Goal: Communication & Community: Answer question/provide support

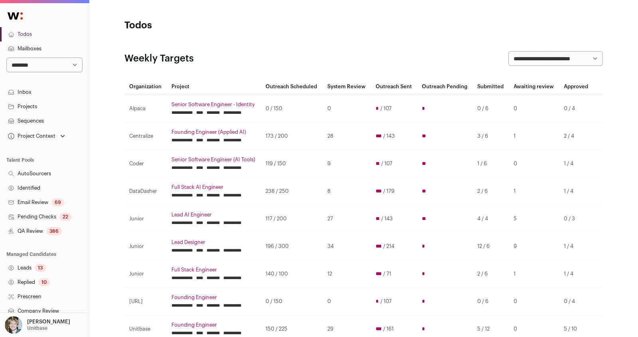
click at [220, 143] on input "********" at bounding box center [214, 140] width 14 height 6
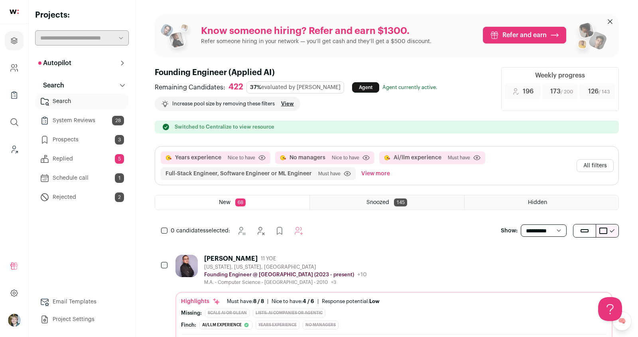
click at [79, 166] on link "Replied 5" at bounding box center [82, 159] width 94 height 16
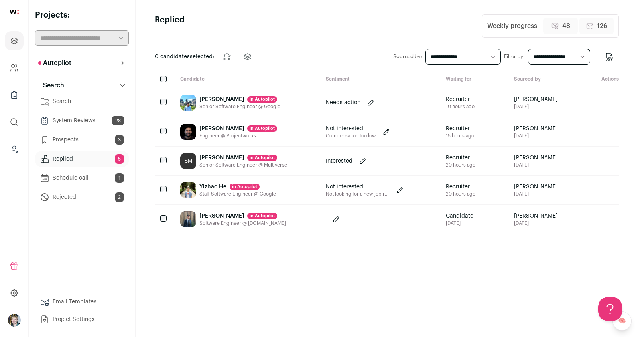
click at [207, 101] on div "Mayank Khetan in Autopilot" at bounding box center [239, 99] width 81 height 8
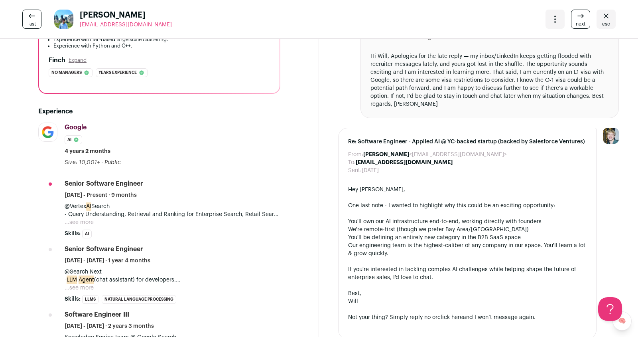
scroll to position [215, 0]
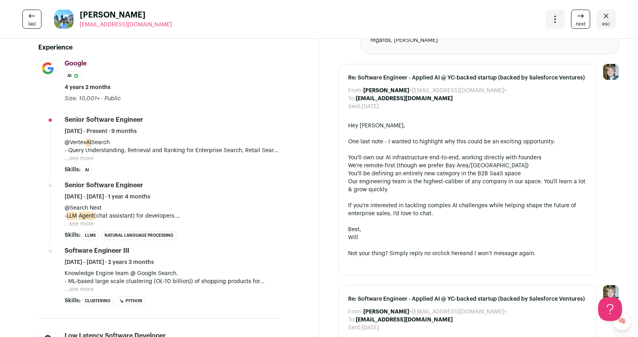
click at [82, 148] on p "- Query Understanding, Retrieval and Ranking for Enterprise Search, Retail Sear…" at bounding box center [173, 150] width 216 height 8
click at [83, 156] on button "...see more" at bounding box center [79, 158] width 29 height 8
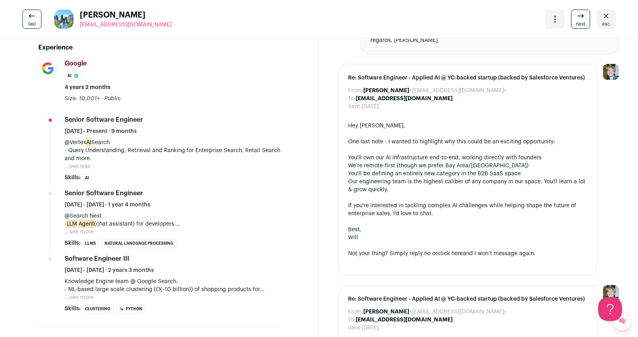
click at [78, 232] on button "...see more" at bounding box center [79, 232] width 29 height 8
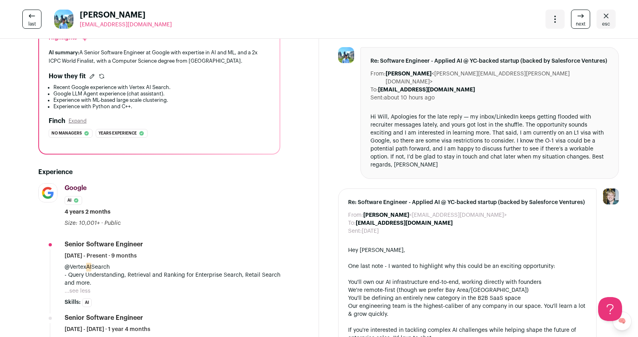
scroll to position [83, 0]
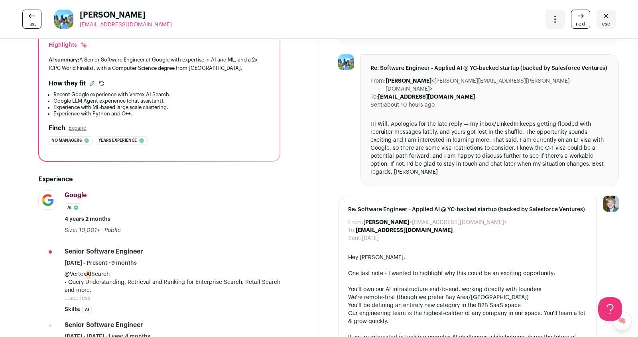
click at [574, 20] on icon at bounding box center [581, 16] width 10 height 10
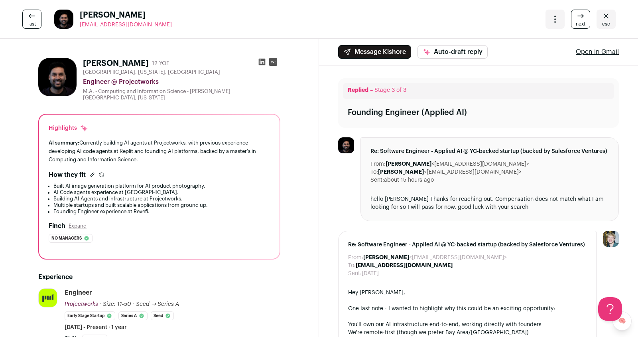
click at [445, 53] on button "Auto-draft reply" at bounding box center [453, 52] width 70 height 14
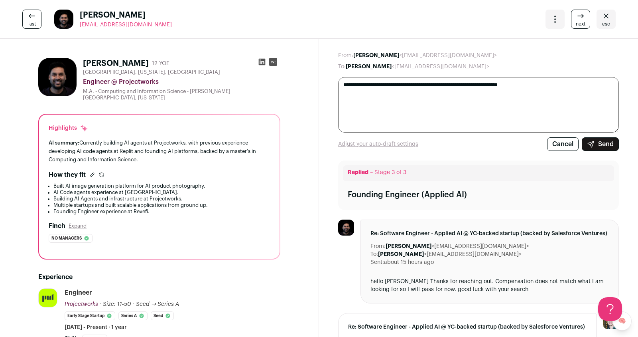
click at [574, 146] on button "Send" at bounding box center [600, 144] width 37 height 14
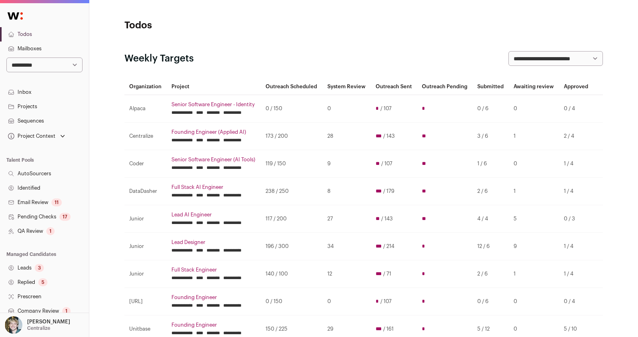
click at [220, 116] on input "********" at bounding box center [214, 112] width 14 height 6
click at [220, 143] on input "********" at bounding box center [214, 140] width 14 height 6
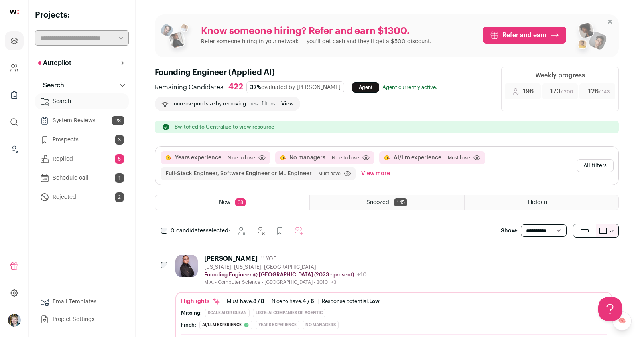
scroll to position [29, 0]
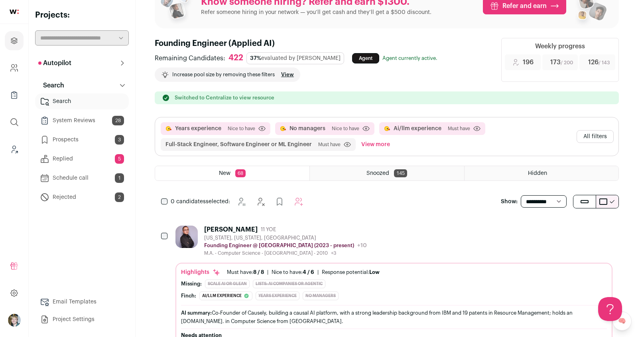
click at [86, 162] on link "Replied 5" at bounding box center [82, 159] width 94 height 16
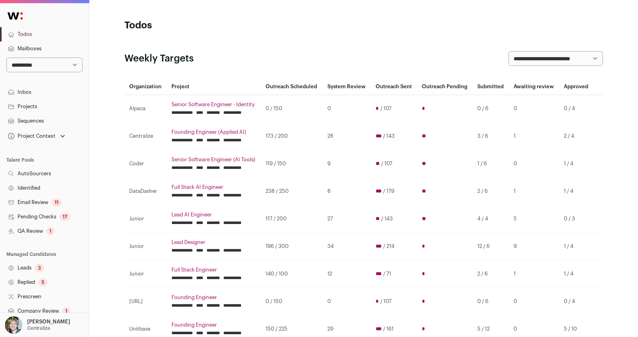
click at [220, 143] on input "********" at bounding box center [214, 140] width 14 height 6
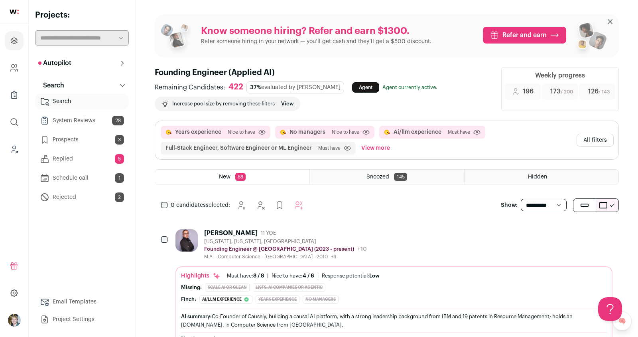
click at [97, 158] on link "Replied 5" at bounding box center [82, 159] width 94 height 16
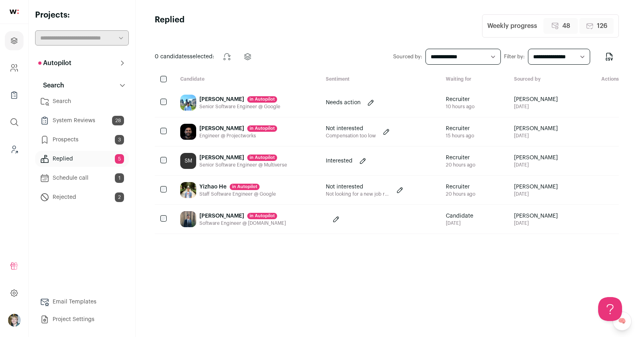
click at [218, 157] on div "Sathyan Mathai in Autopilot" at bounding box center [243, 158] width 88 height 8
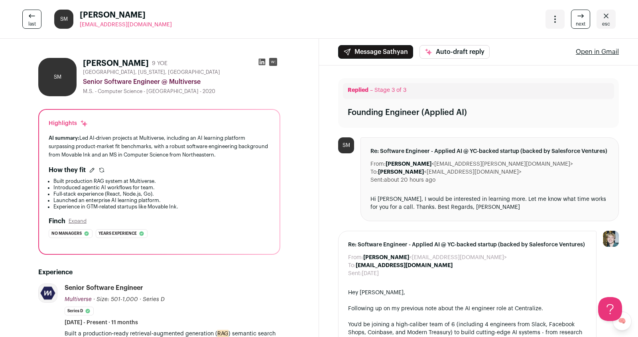
click at [557, 16] on icon "Open dropdown" at bounding box center [555, 19] width 10 height 10
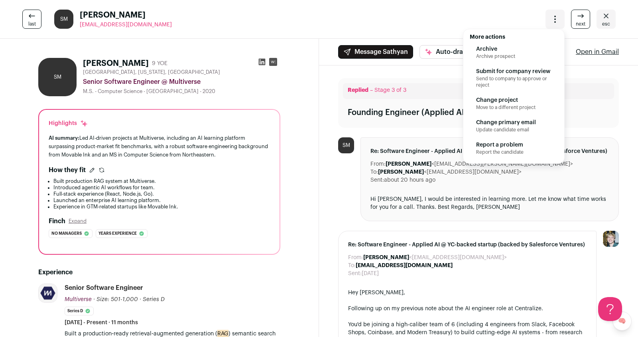
click at [507, 70] on span "Submit for company review" at bounding box center [513, 71] width 75 height 8
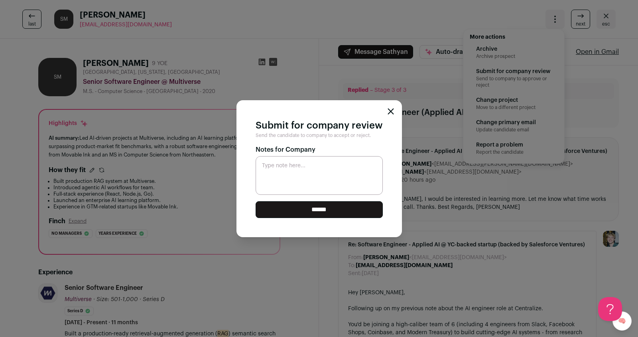
click at [358, 211] on input "******" at bounding box center [319, 209] width 127 height 17
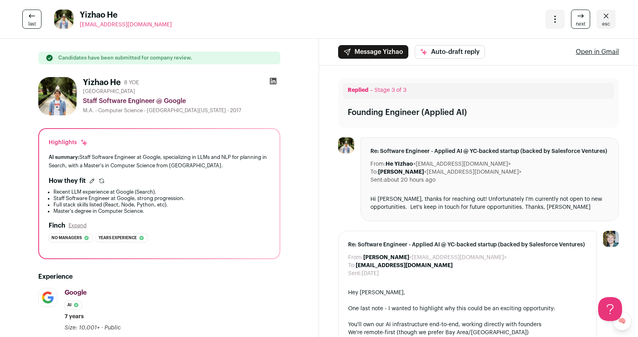
click at [440, 51] on button "Auto-draft reply" at bounding box center [450, 52] width 70 height 14
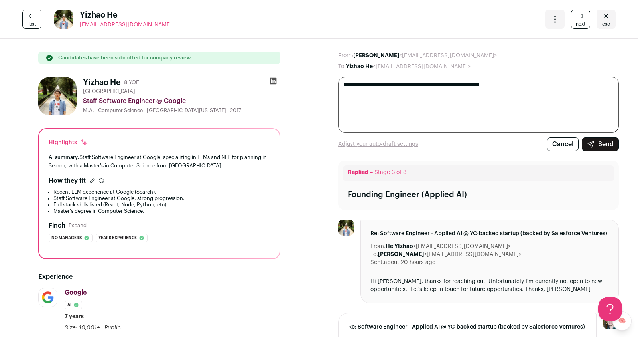
click at [608, 142] on button "Send" at bounding box center [600, 144] width 37 height 14
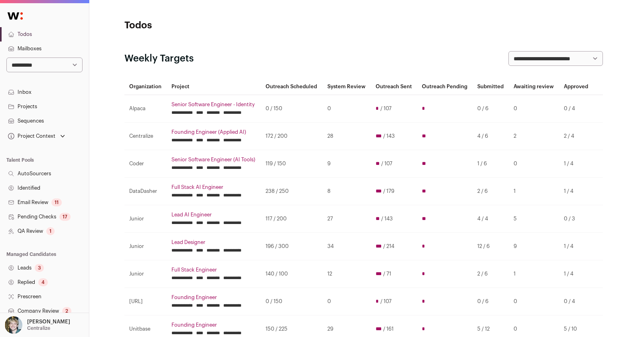
click at [220, 143] on input "********" at bounding box center [214, 140] width 14 height 6
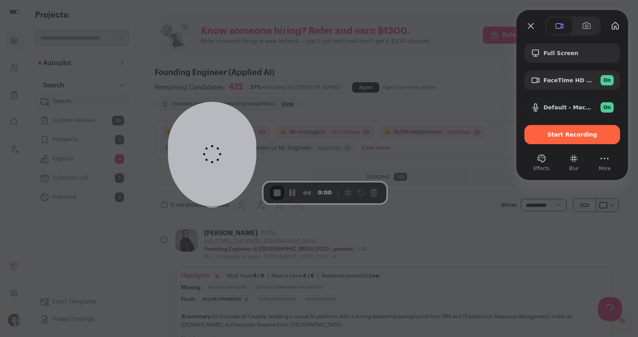
drag, startPoint x: 54, startPoint y: 293, endPoint x: 299, endPoint y: 92, distance: 317.0
click at [222, 144] on span at bounding box center [212, 153] width 19 height 19
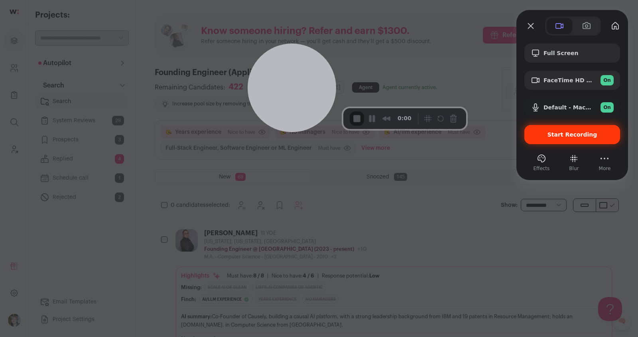
click at [557, 136] on span "Start Recording" at bounding box center [573, 134] width 50 height 6
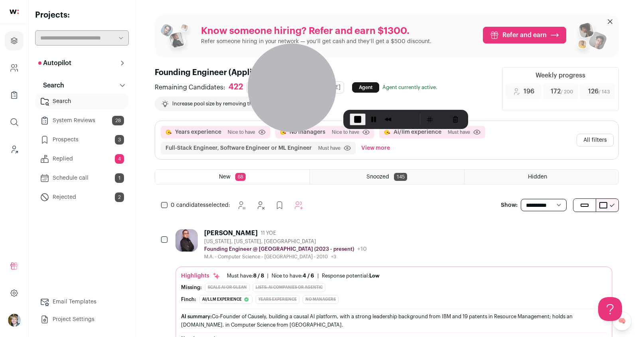
click at [71, 162] on link "Replied 4" at bounding box center [82, 159] width 94 height 16
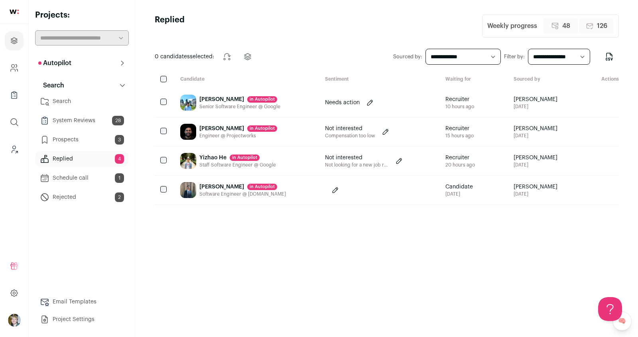
click at [85, 158] on link "Replied 4" at bounding box center [82, 159] width 94 height 16
click at [217, 126] on div "Kishore Shimikeri in Autopilot" at bounding box center [238, 128] width 78 height 8
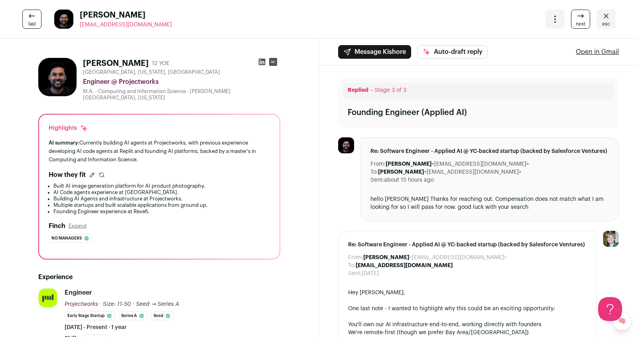
click at [454, 48] on button "Auto-draft reply" at bounding box center [453, 52] width 70 height 14
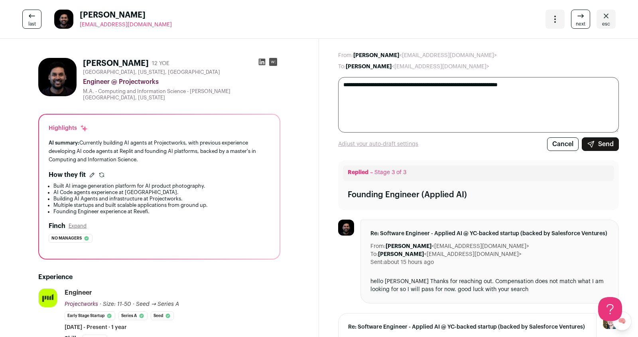
click at [607, 143] on button "Send" at bounding box center [600, 144] width 37 height 14
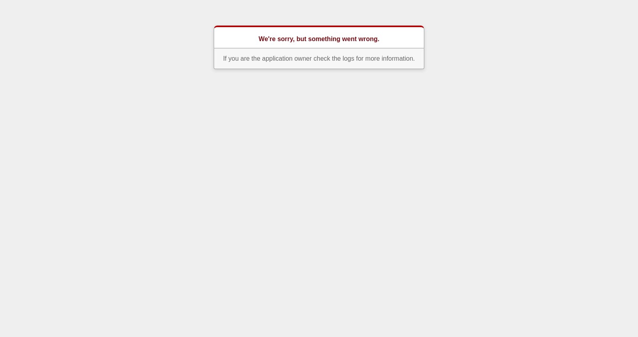
click at [194, 63] on body "We're sorry, but something went wrong. If you are the application owner check t…" at bounding box center [319, 47] width 638 height 43
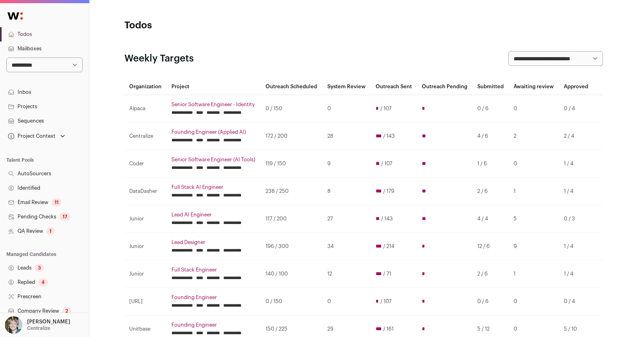
click at [220, 143] on input "********" at bounding box center [214, 140] width 14 height 6
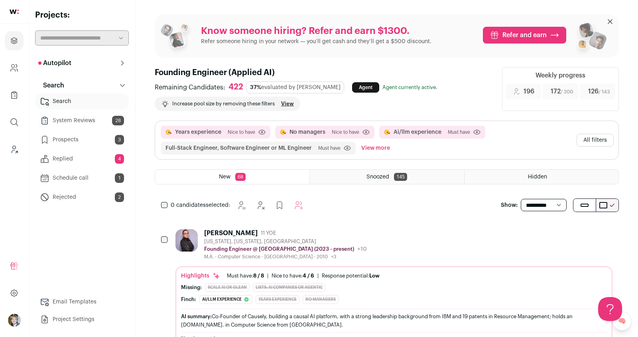
click at [77, 161] on link "Replied 4" at bounding box center [82, 159] width 94 height 16
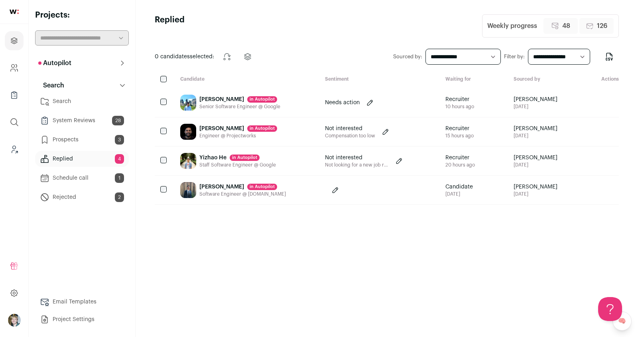
click at [208, 162] on div "Staff Software Engineer @ Google" at bounding box center [237, 165] width 77 height 6
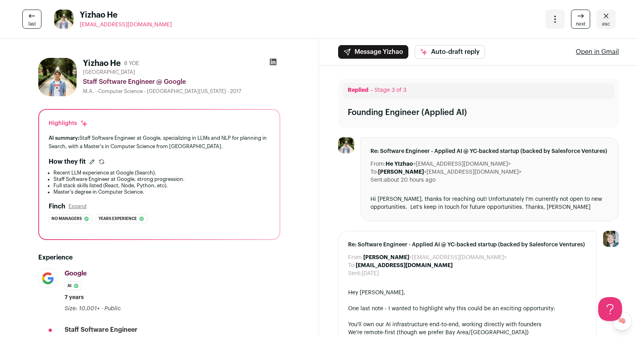
click at [437, 50] on button "Auto-draft reply" at bounding box center [450, 52] width 70 height 14
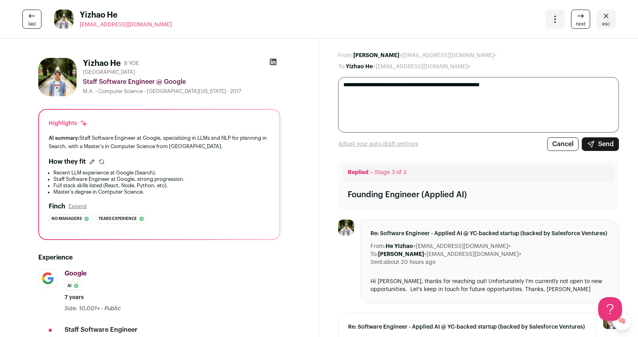
click at [595, 139] on button "Send" at bounding box center [600, 144] width 37 height 14
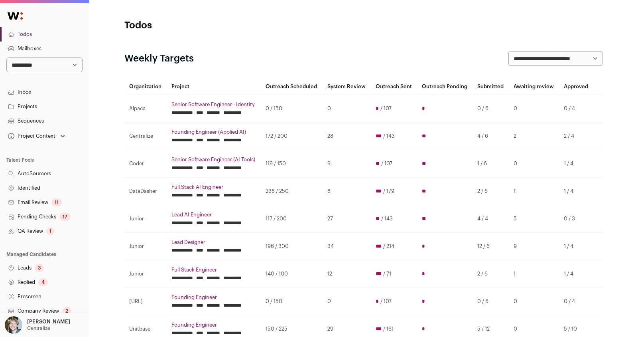
click at [220, 171] on input "********" at bounding box center [214, 167] width 14 height 6
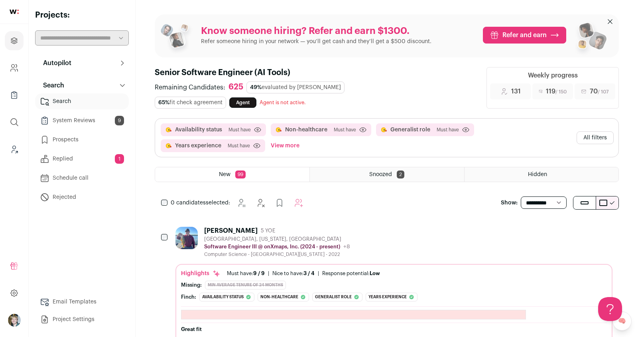
click at [79, 162] on link "Replied 1" at bounding box center [82, 159] width 94 height 16
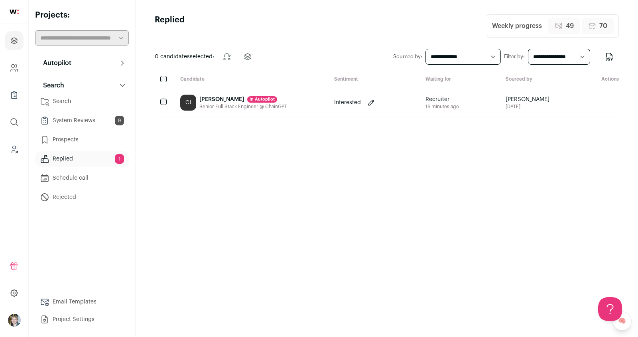
click at [228, 102] on div "Christopher Johnson in Autopilot" at bounding box center [243, 99] width 88 height 8
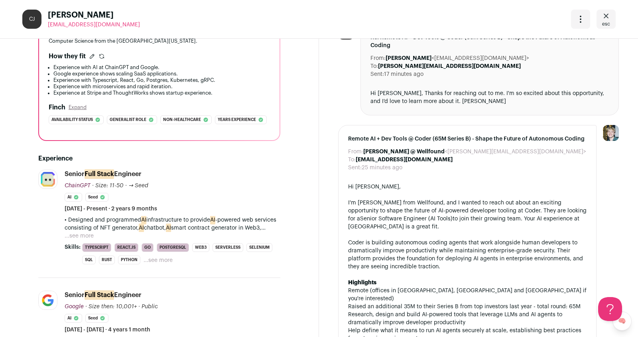
scroll to position [117, 0]
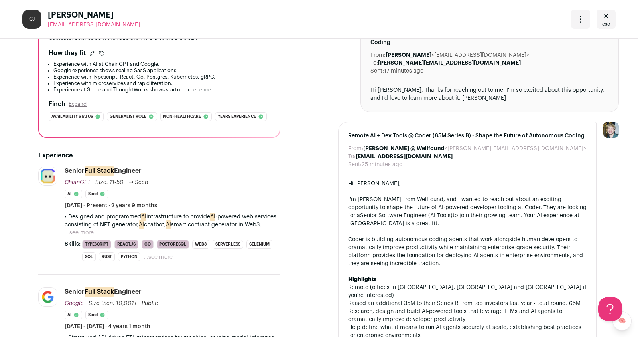
click at [70, 232] on button "...see more" at bounding box center [79, 232] width 29 height 8
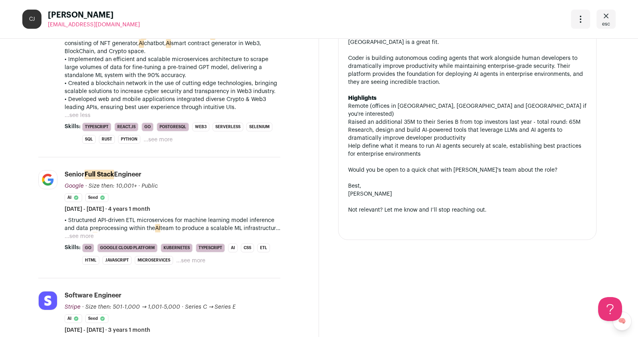
scroll to position [297, 0]
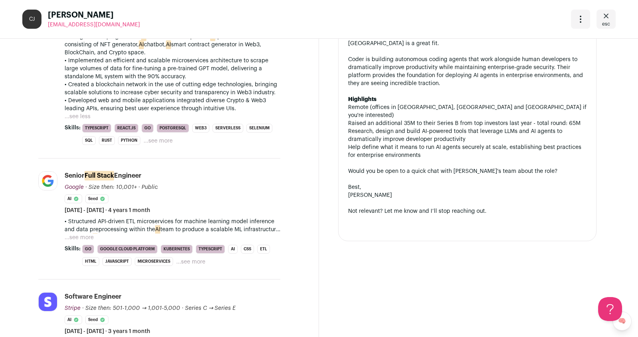
click at [83, 233] on button "...see more" at bounding box center [79, 237] width 29 height 8
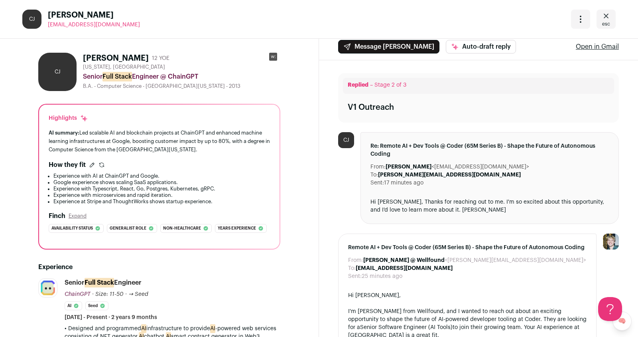
scroll to position [0, 0]
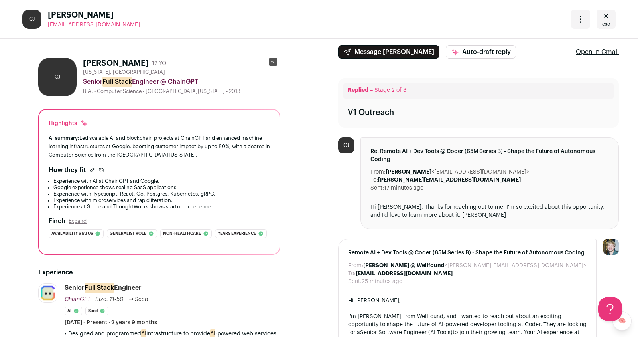
click at [272, 63] on rect at bounding box center [273, 62] width 8 height 8
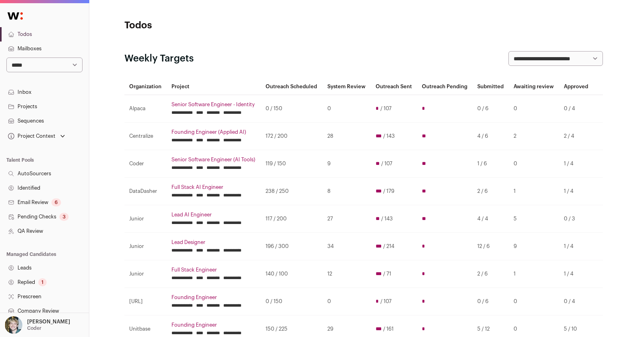
click at [220, 198] on input "********" at bounding box center [214, 195] width 14 height 6
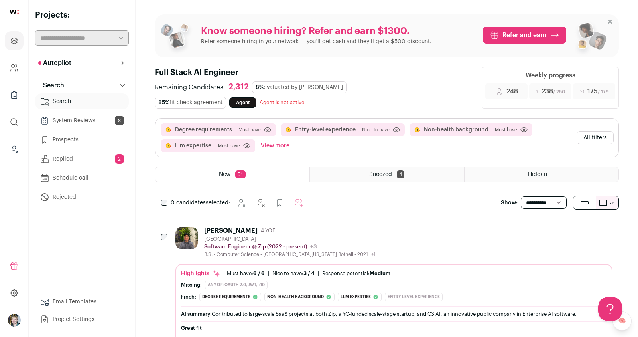
click at [56, 159] on link "Replied 2" at bounding box center [82, 159] width 94 height 16
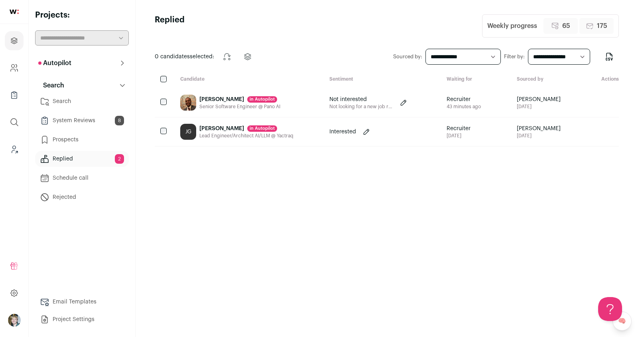
click at [207, 103] on div "Senior Software Engineer @ Pano AI" at bounding box center [239, 106] width 81 height 6
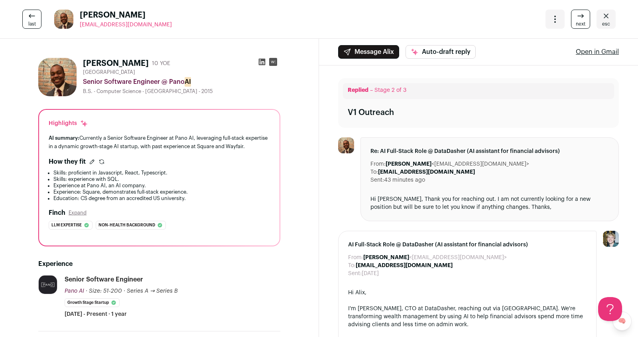
click at [440, 45] on button "Auto-draft reply" at bounding box center [441, 52] width 70 height 14
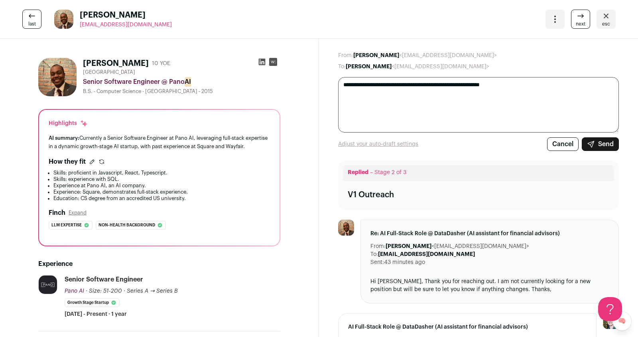
click at [596, 144] on button "Send" at bounding box center [600, 144] width 37 height 14
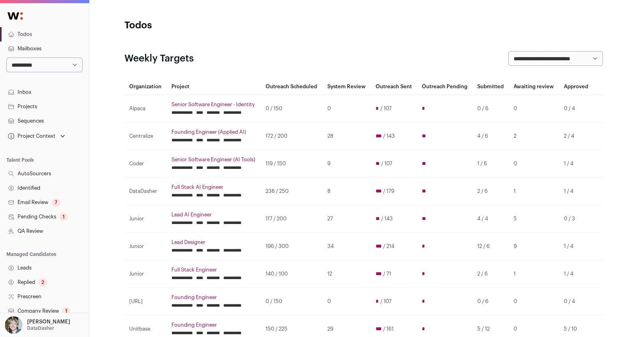
click at [220, 198] on input "********" at bounding box center [214, 195] width 14 height 6
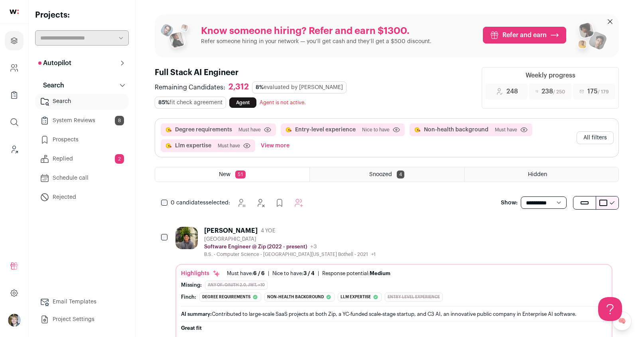
click at [91, 160] on link "Replied 2" at bounding box center [82, 159] width 94 height 16
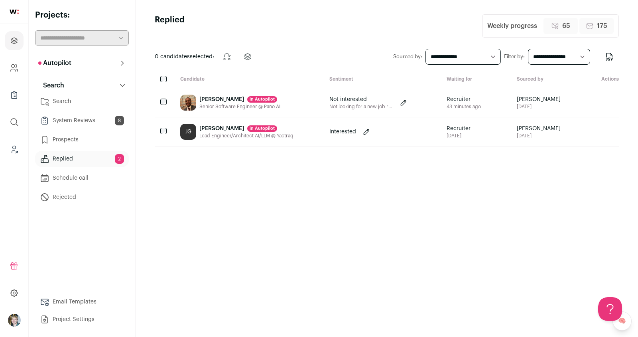
click at [228, 136] on div "Lead Engineer/Architect AI/LLM @ Yactraq" at bounding box center [246, 135] width 94 height 6
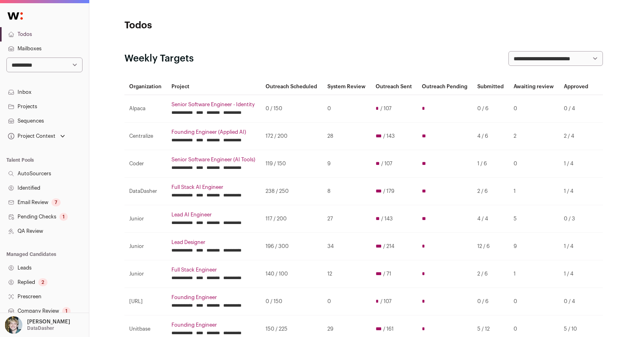
scroll to position [122, 0]
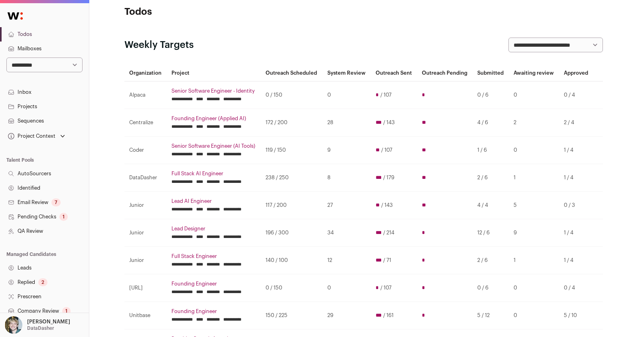
scroll to position [15, 0]
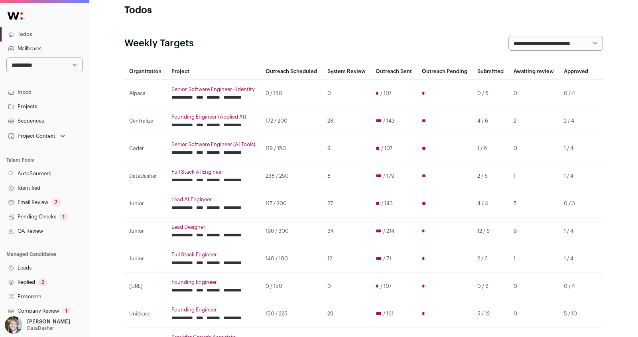
click at [220, 211] on input "********" at bounding box center [214, 207] width 14 height 6
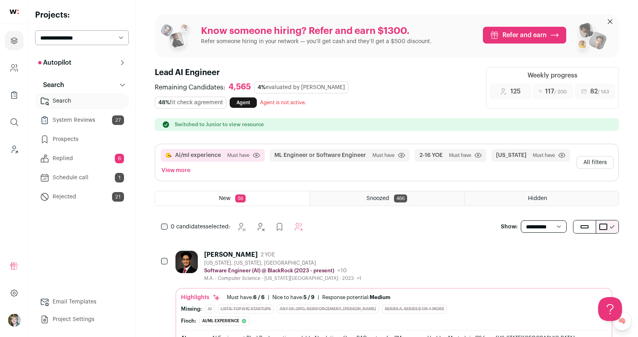
click at [79, 157] on link "Replied 6" at bounding box center [82, 158] width 94 height 16
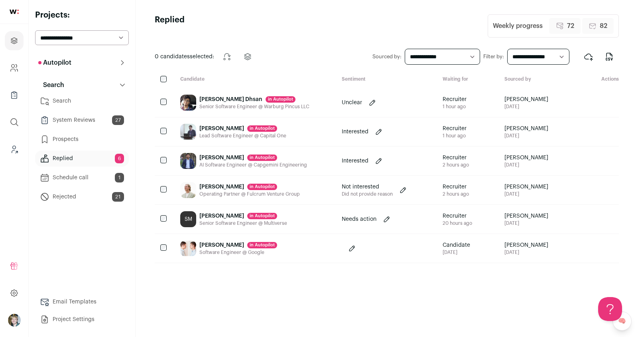
click at [218, 99] on div "Tabish Dhsan in Autopilot" at bounding box center [254, 99] width 110 height 8
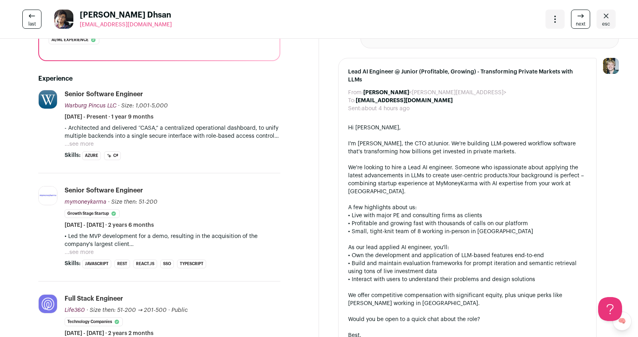
scroll to position [201, 0]
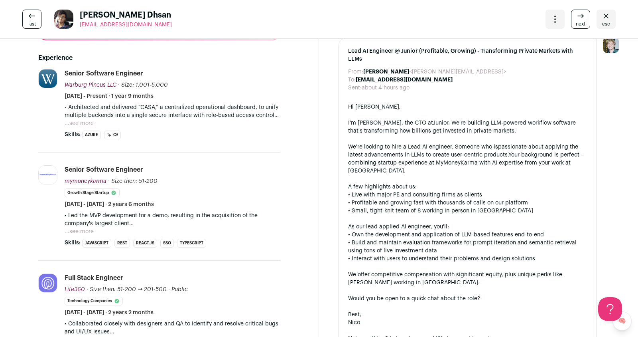
click at [72, 126] on button "...see more" at bounding box center [79, 123] width 29 height 8
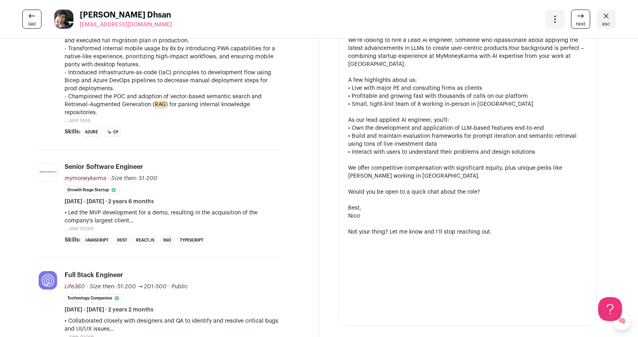
scroll to position [0, 0]
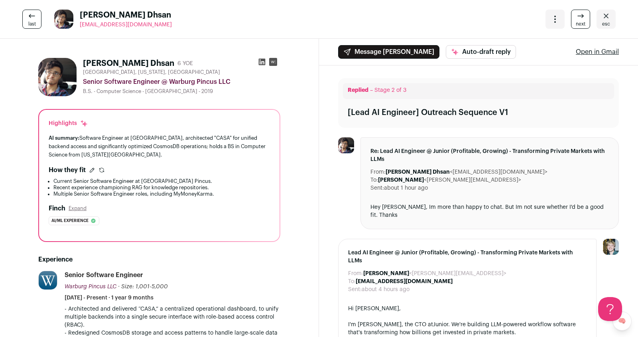
click at [583, 22] on span "next" at bounding box center [581, 24] width 10 height 6
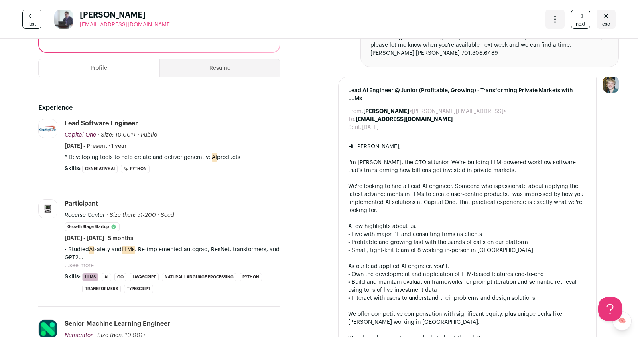
scroll to position [229, 0]
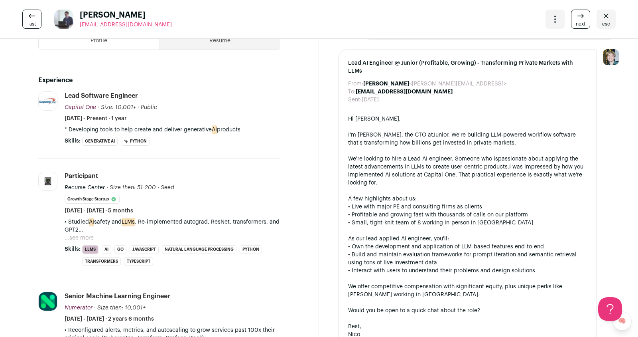
click at [81, 231] on p "• Studied AI safety and LLMs . Re-implemented autograd, ResNet, transformers, a…" at bounding box center [173, 226] width 216 height 16
click at [85, 234] on button "...see more" at bounding box center [79, 238] width 29 height 8
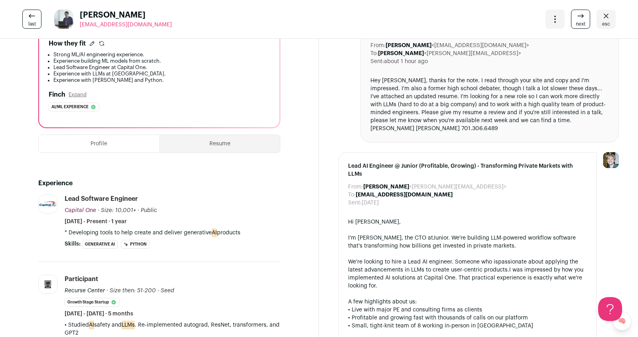
scroll to position [0, 0]
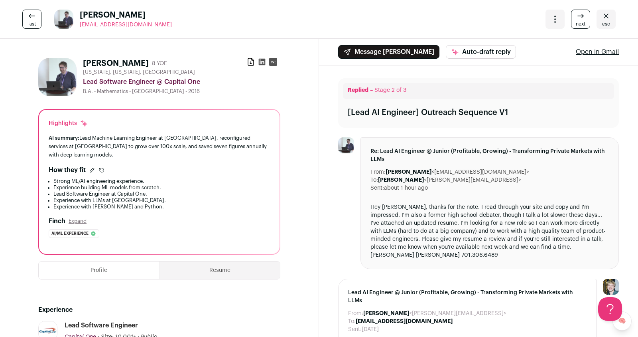
click at [579, 22] on span "next" at bounding box center [581, 24] width 10 height 6
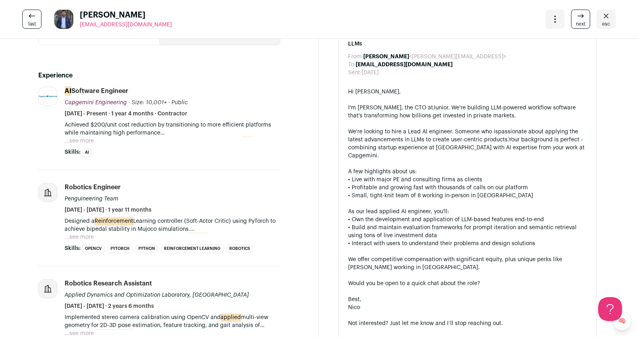
scroll to position [341, 0]
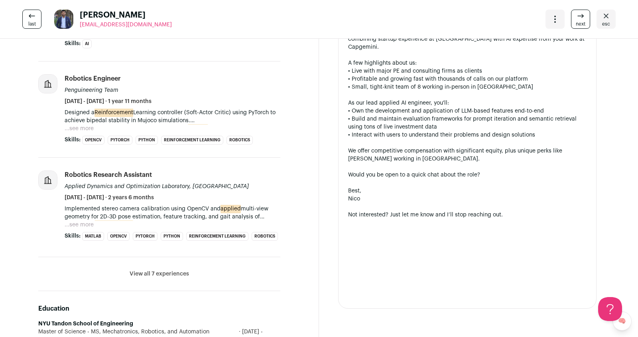
click at [74, 124] on button "...see more" at bounding box center [79, 128] width 29 height 8
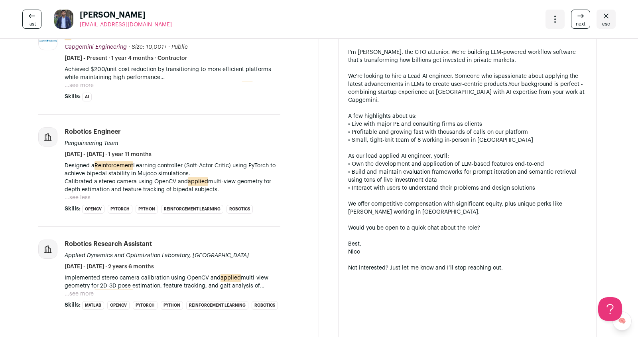
scroll to position [283, 0]
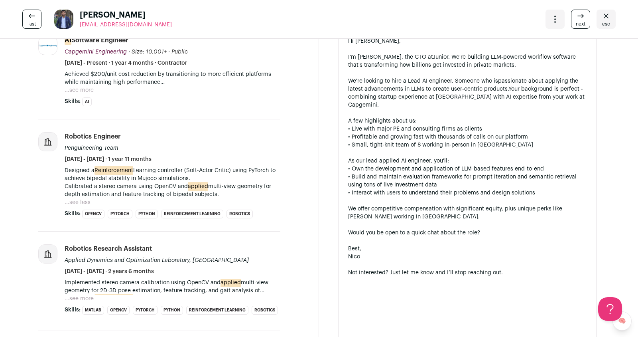
click at [79, 91] on button "...see more" at bounding box center [79, 90] width 29 height 8
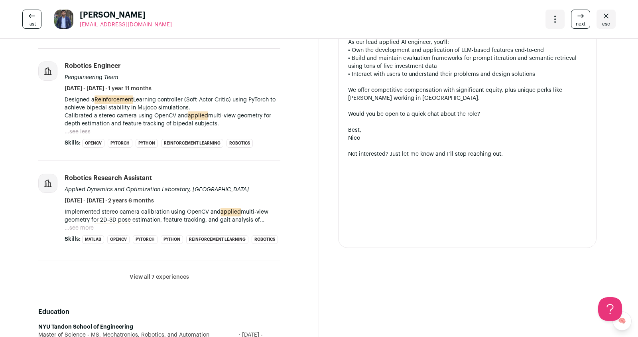
scroll to position [505, 0]
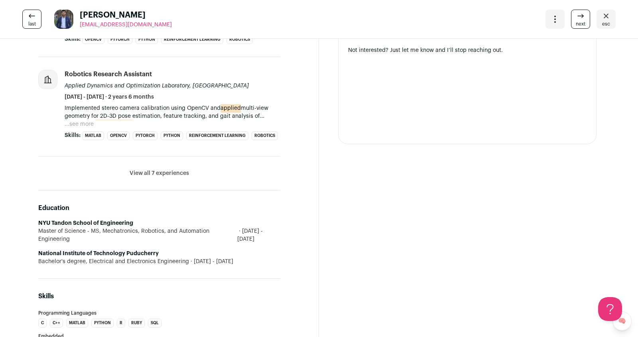
click at [177, 170] on button "View all 7 experiences" at bounding box center [159, 173] width 59 height 8
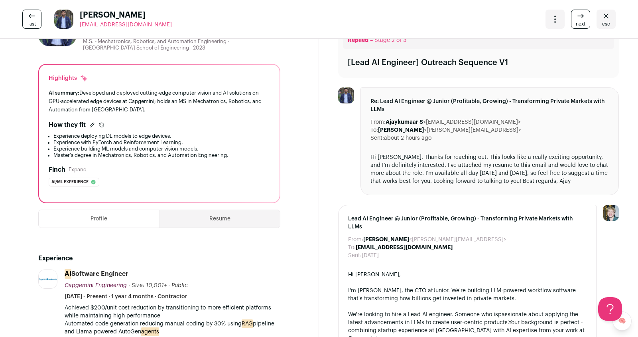
scroll to position [0, 0]
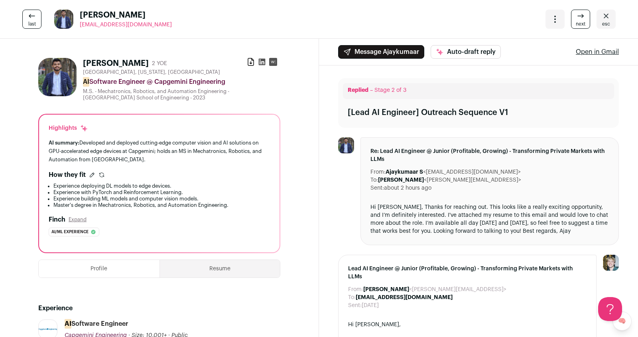
click at [573, 20] on link "next" at bounding box center [580, 19] width 19 height 19
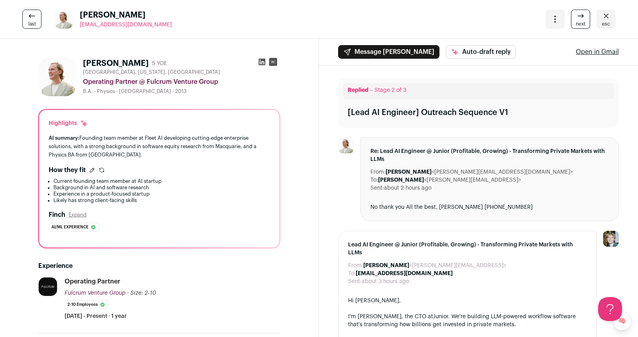
click at [31, 23] on span "last" at bounding box center [32, 24] width 8 height 6
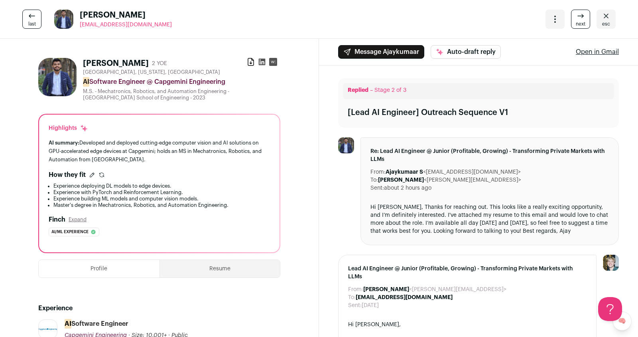
click at [554, 18] on icon "Open dropdown" at bounding box center [555, 19] width 10 height 10
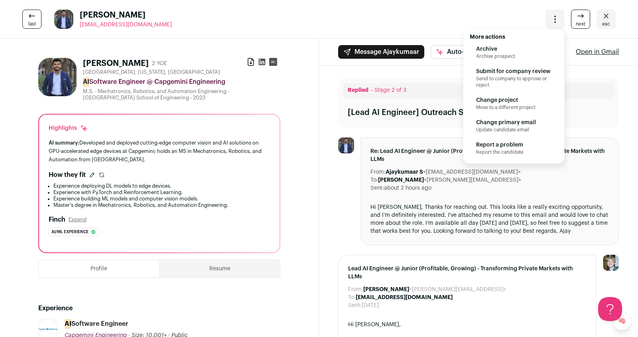
click at [511, 79] on span "Send to company to approve or reject" at bounding box center [513, 81] width 75 height 13
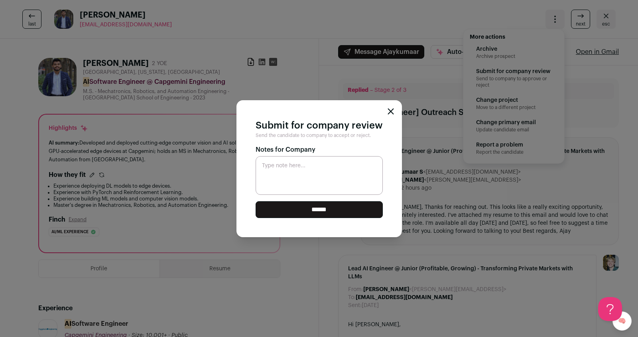
click at [366, 213] on input "******" at bounding box center [319, 209] width 127 height 17
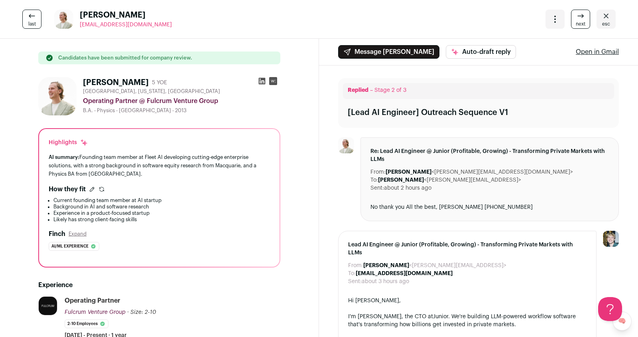
click at [576, 16] on link "next" at bounding box center [580, 19] width 19 height 19
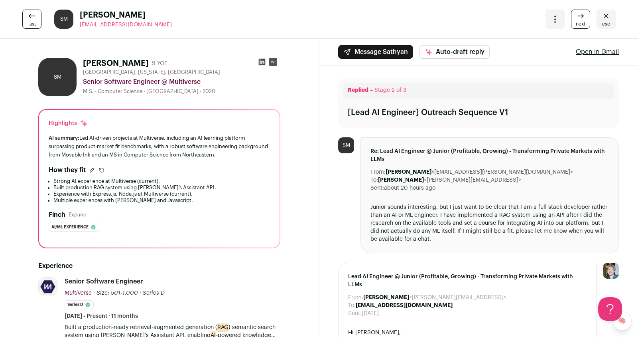
click at [580, 20] on icon at bounding box center [581, 16] width 10 height 10
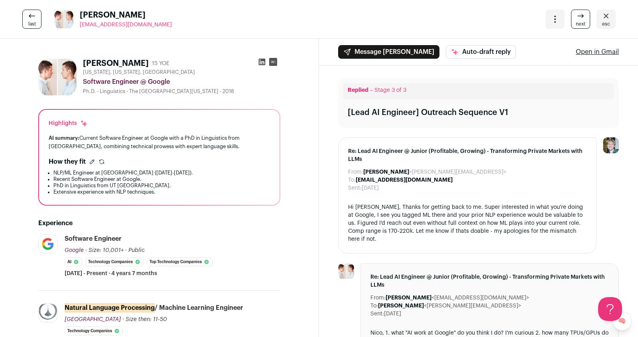
click at [580, 20] on icon at bounding box center [581, 16] width 10 height 10
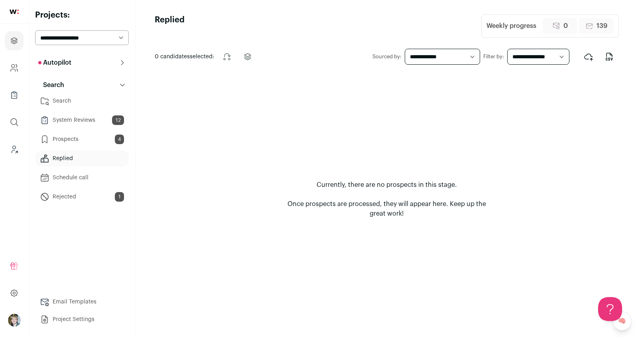
click at [82, 37] on select "**********" at bounding box center [82, 37] width 94 height 15
select select "*****"
click at [35, 30] on select "**********" at bounding box center [82, 37] width 94 height 15
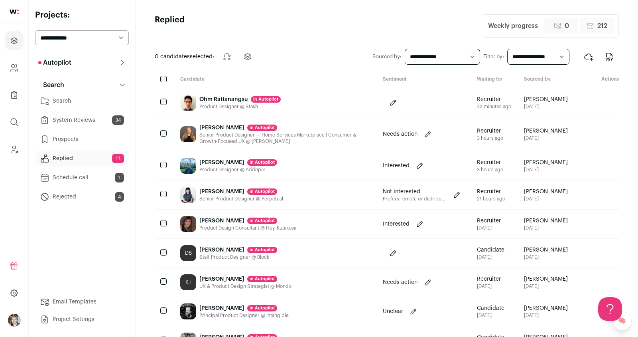
click at [224, 98] on div "Ohm Rattanangsu in [GEOGRAPHIC_DATA]" at bounding box center [239, 99] width 81 height 8
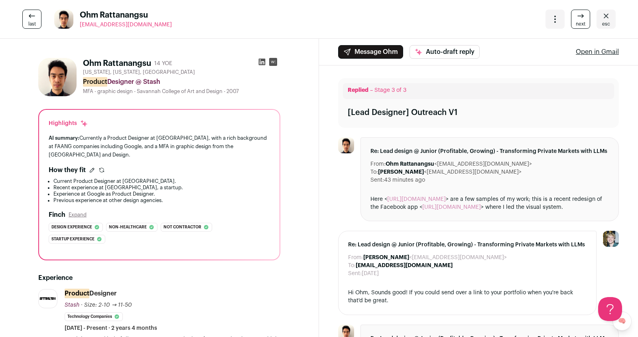
click at [411, 202] on link "[URL][DOMAIN_NAME]" at bounding box center [416, 199] width 59 height 6
click at [435, 210] on link "[URL][DOMAIN_NAME]" at bounding box center [451, 207] width 59 height 6
click at [552, 18] on icon "Open dropdown" at bounding box center [555, 19] width 10 height 10
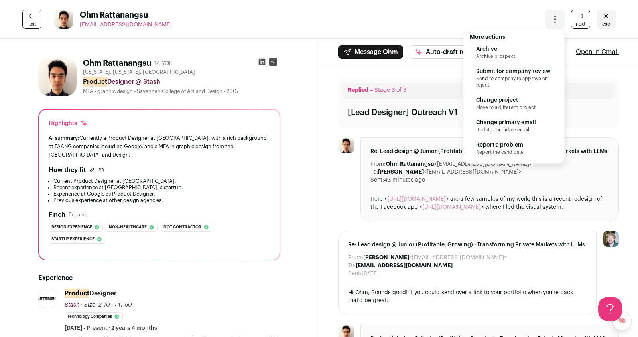
click at [510, 76] on span "Send to company to approve or reject" at bounding box center [513, 81] width 75 height 13
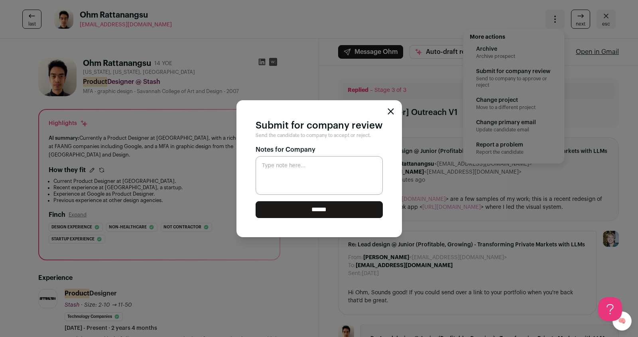
paste textarea "**********"
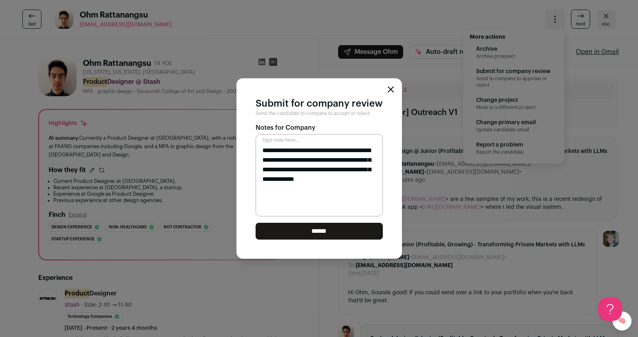
paste textarea "**********"
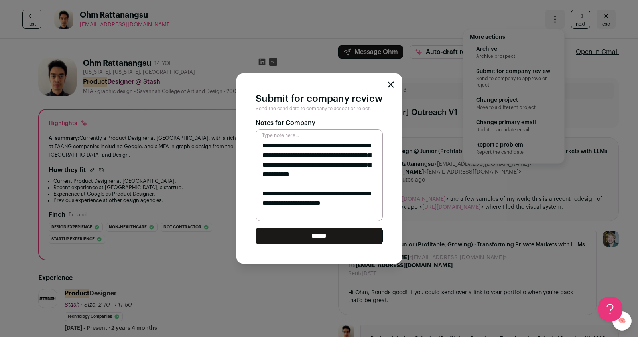
type textarea "**********"
click at [333, 238] on input "******" at bounding box center [319, 235] width 127 height 17
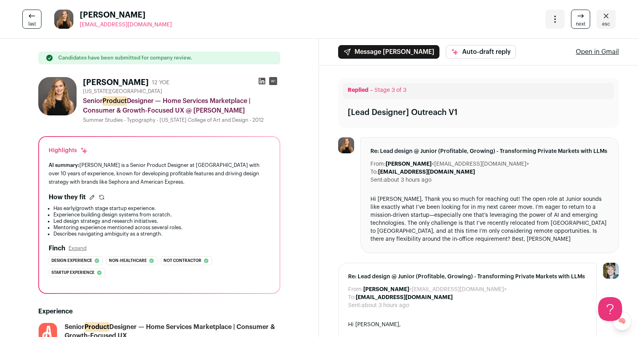
click at [577, 18] on link "next" at bounding box center [580, 19] width 19 height 19
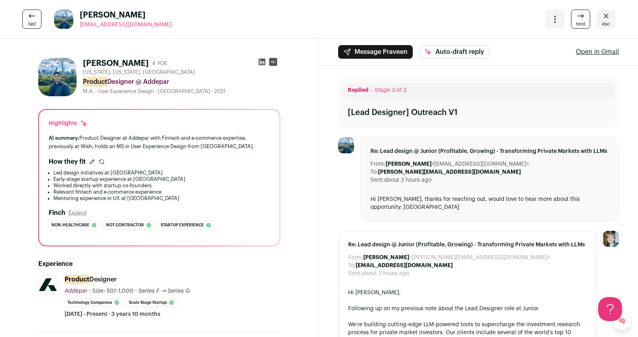
click at [577, 19] on link "next" at bounding box center [580, 19] width 19 height 19
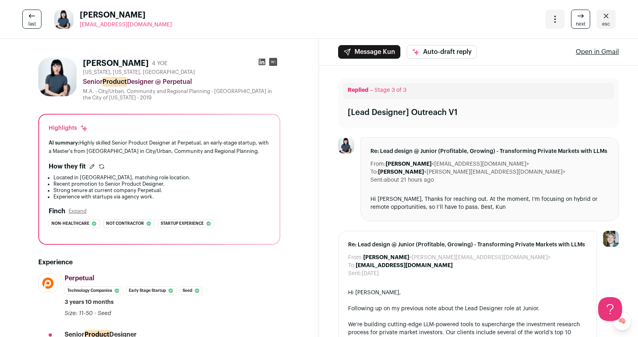
click at [577, 19] on link "next" at bounding box center [580, 19] width 19 height 19
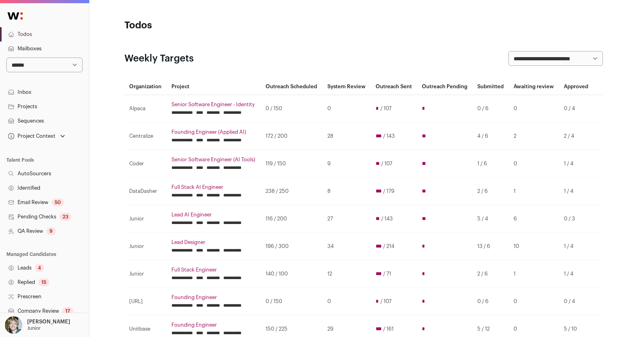
click at [51, 69] on select "**********" at bounding box center [44, 64] width 76 height 15
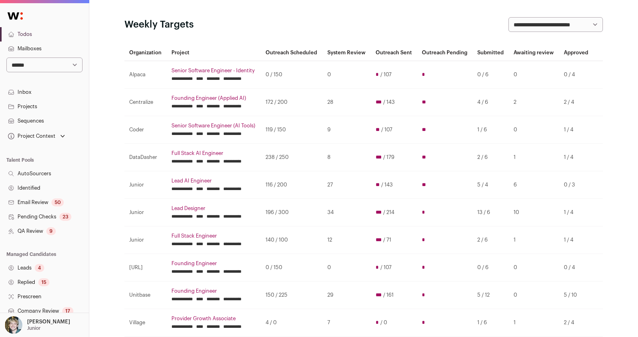
click at [270, 213] on td "196 / 300" at bounding box center [291, 213] width 61 height 28
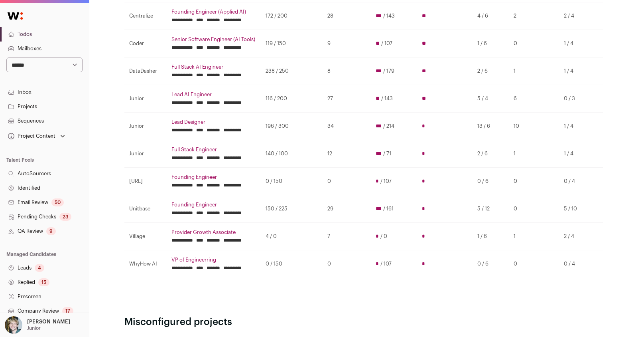
scroll to position [166, 0]
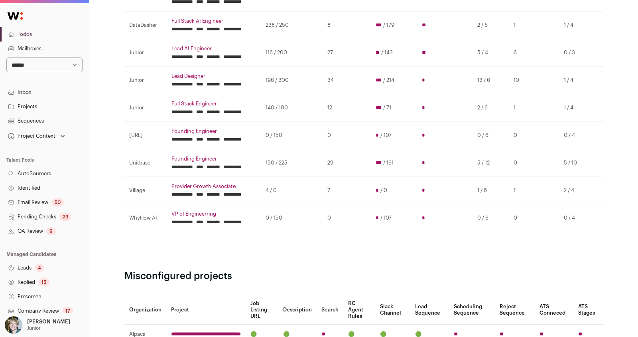
click at [220, 170] on input "********" at bounding box center [214, 166] width 14 height 6
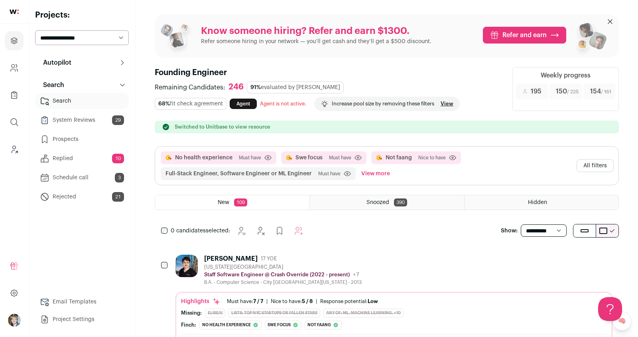
click at [85, 157] on link "Replied 10" at bounding box center [82, 158] width 94 height 16
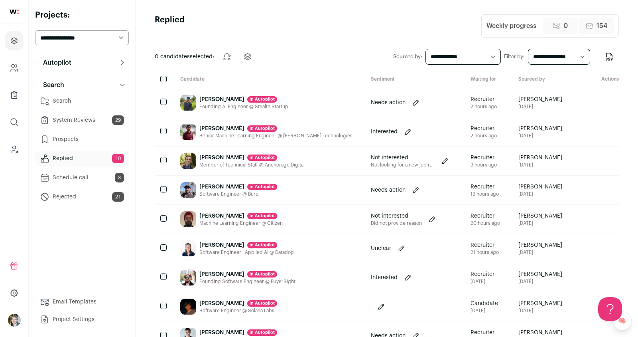
click at [213, 106] on div "Founding AI Engineer @ Stealth Startup" at bounding box center [243, 106] width 89 height 6
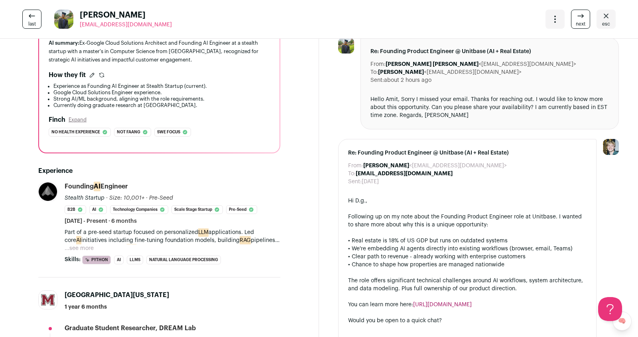
scroll to position [101, 0]
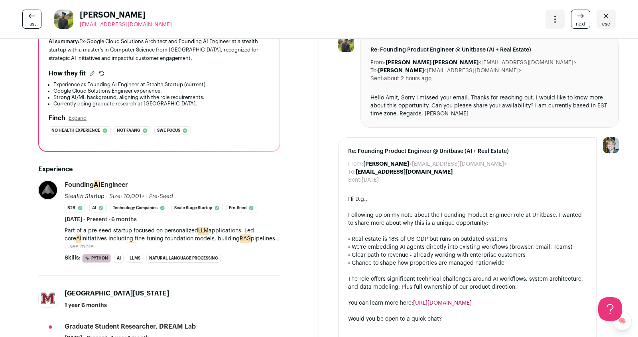
click at [79, 242] on button "...see more" at bounding box center [79, 246] width 29 height 8
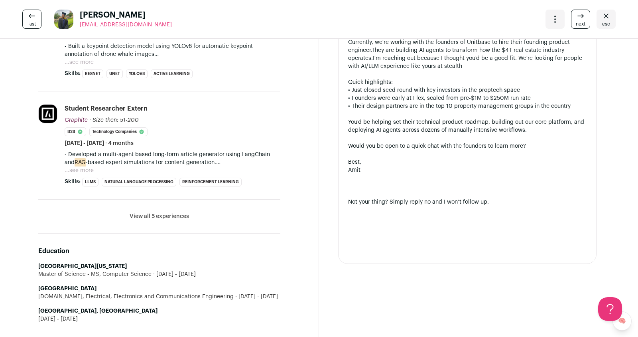
scroll to position [559, 0]
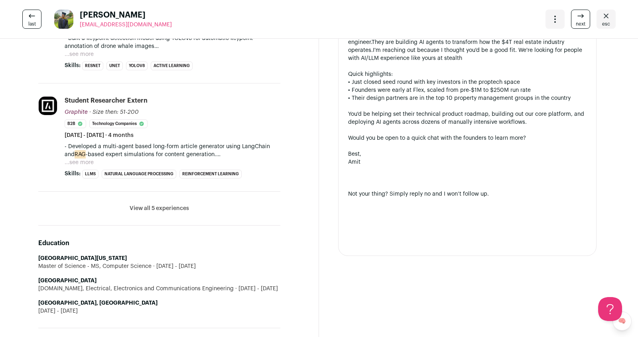
click at [174, 204] on button "View all 5 experiences" at bounding box center [159, 208] width 59 height 8
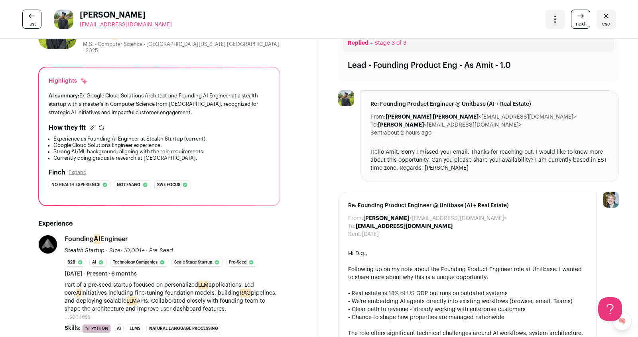
scroll to position [0, 0]
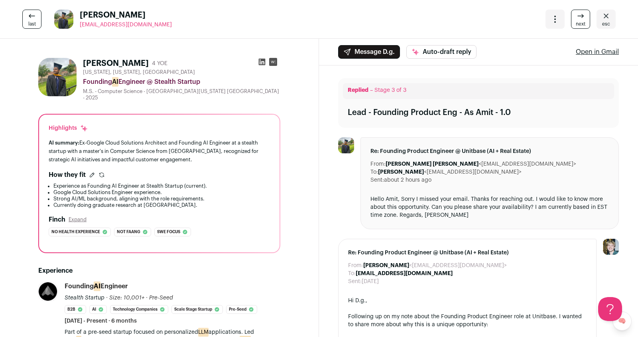
click at [261, 61] on icon at bounding box center [262, 62] width 7 height 7
click at [580, 12] on icon at bounding box center [581, 16] width 10 height 10
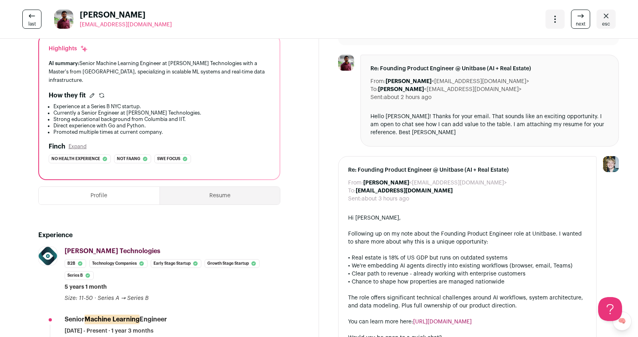
scroll to position [192, 0]
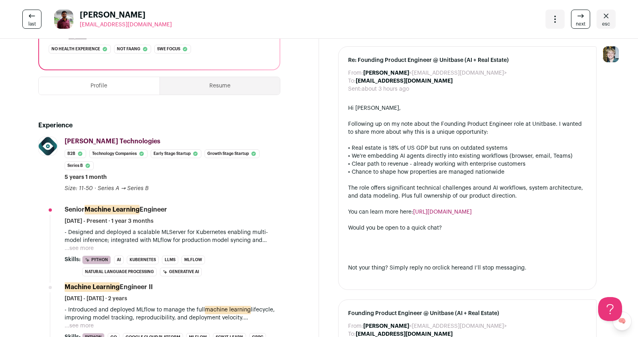
click at [75, 244] on button "...see more" at bounding box center [79, 248] width 29 height 8
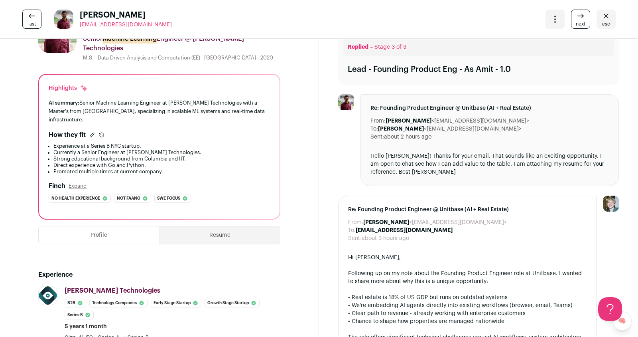
scroll to position [0, 0]
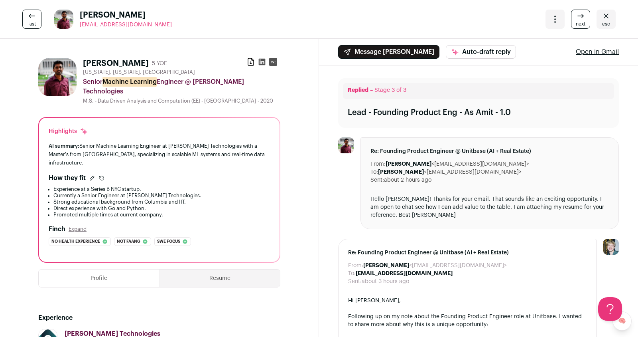
click at [559, 21] on icon "Open dropdown" at bounding box center [555, 19] width 10 height 10
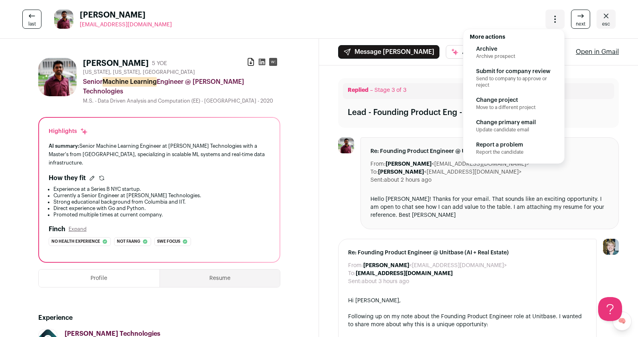
click at [516, 81] on span "Send to company to approve or reject" at bounding box center [513, 81] width 75 height 13
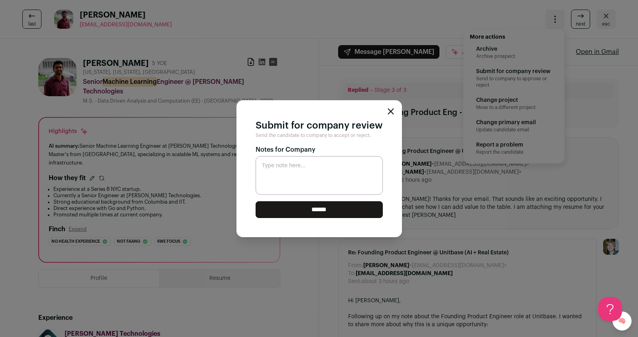
click at [360, 212] on input "******" at bounding box center [319, 209] width 127 height 17
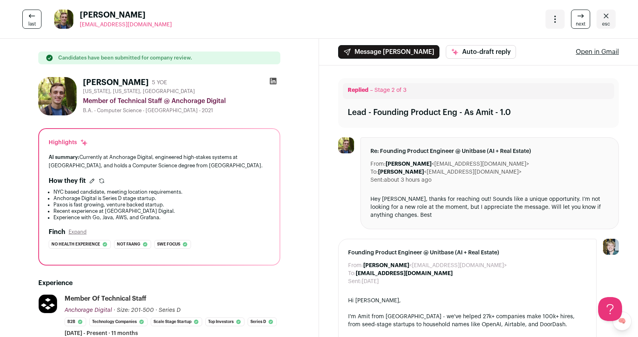
click at [581, 17] on icon at bounding box center [581, 16] width 10 height 10
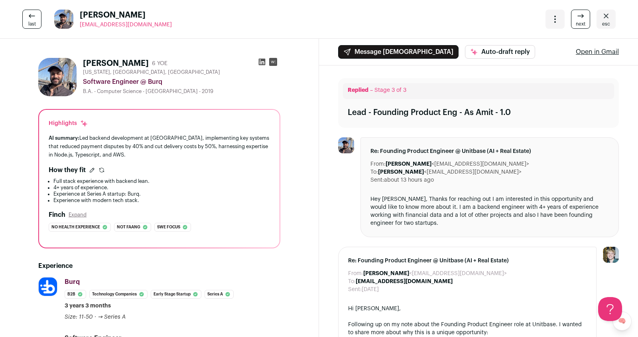
click at [584, 21] on span "next" at bounding box center [581, 24] width 10 height 6
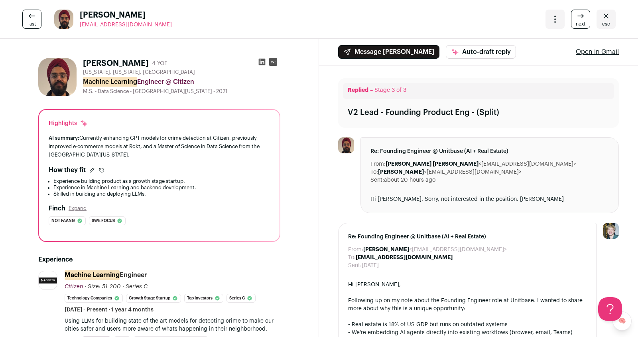
scroll to position [3, 0]
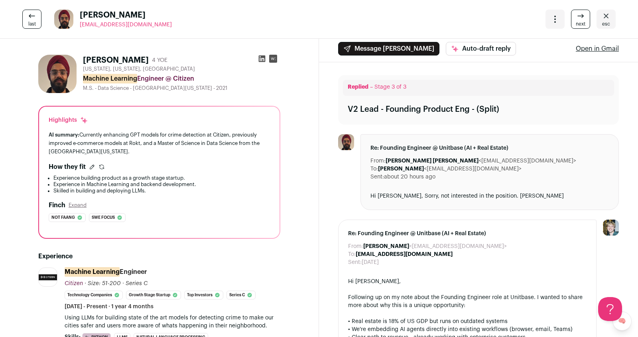
click at [581, 22] on span "next" at bounding box center [581, 24] width 10 height 6
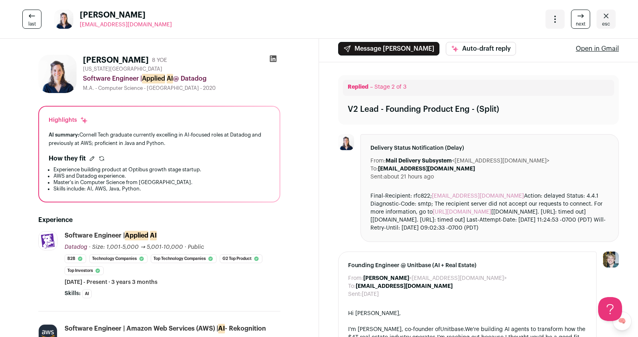
click at [555, 19] on icon "Open dropdown" at bounding box center [555, 19] width 1 height 1
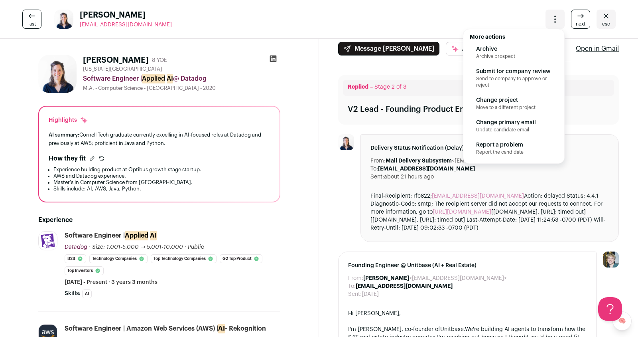
click at [519, 53] on span "Archive prospect" at bounding box center [513, 56] width 75 height 6
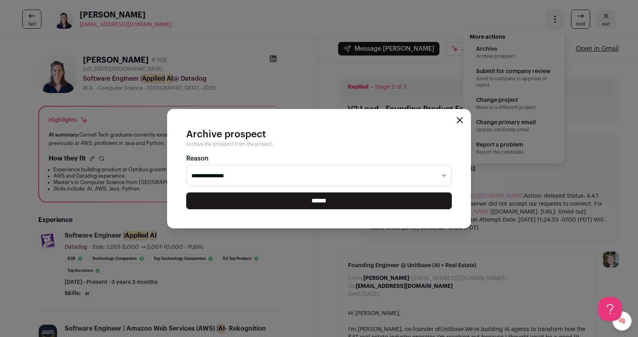
click at [321, 207] on input "******" at bounding box center [319, 200] width 266 height 17
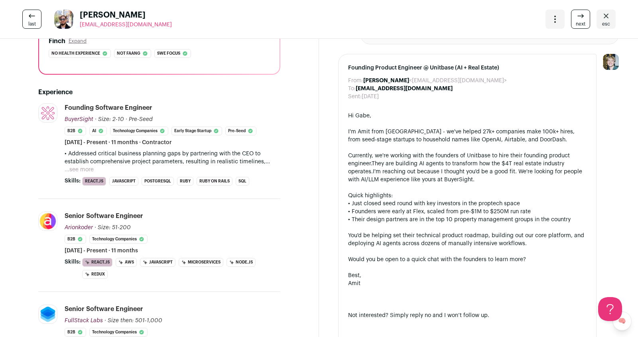
scroll to position [193, 0]
click at [76, 171] on li "Founding Software Engineer BuyerSight BuyerSight buyersight.io Add to company l…" at bounding box center [173, 143] width 216 height 82
click at [77, 169] on button "...see more" at bounding box center [79, 169] width 29 height 8
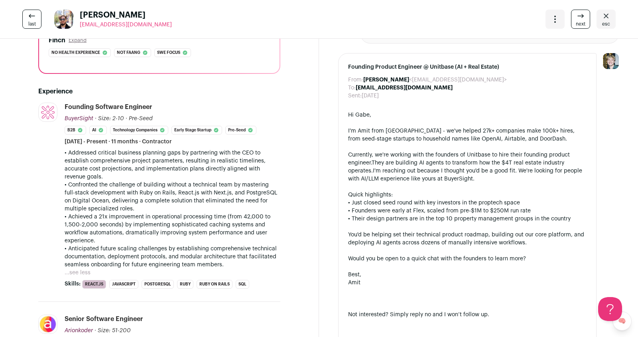
scroll to position [0, 0]
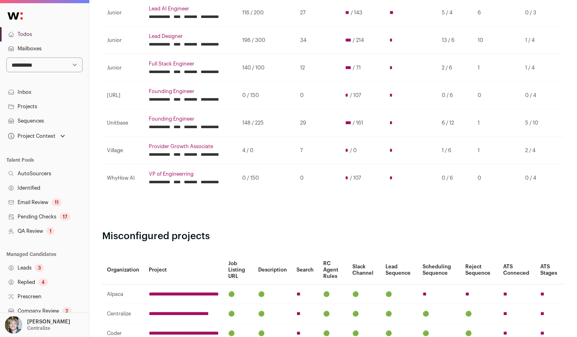
scroll to position [163, 0]
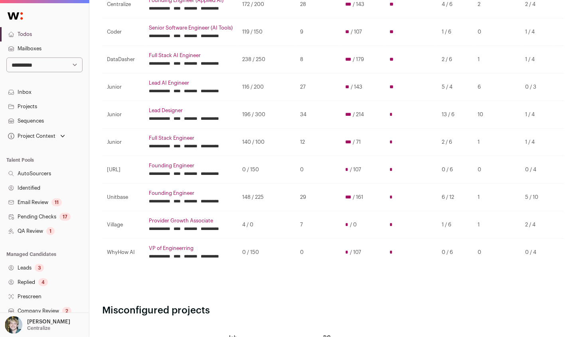
click at [33, 67] on select "**********" at bounding box center [44, 64] width 76 height 15
